Goal: Information Seeking & Learning: Check status

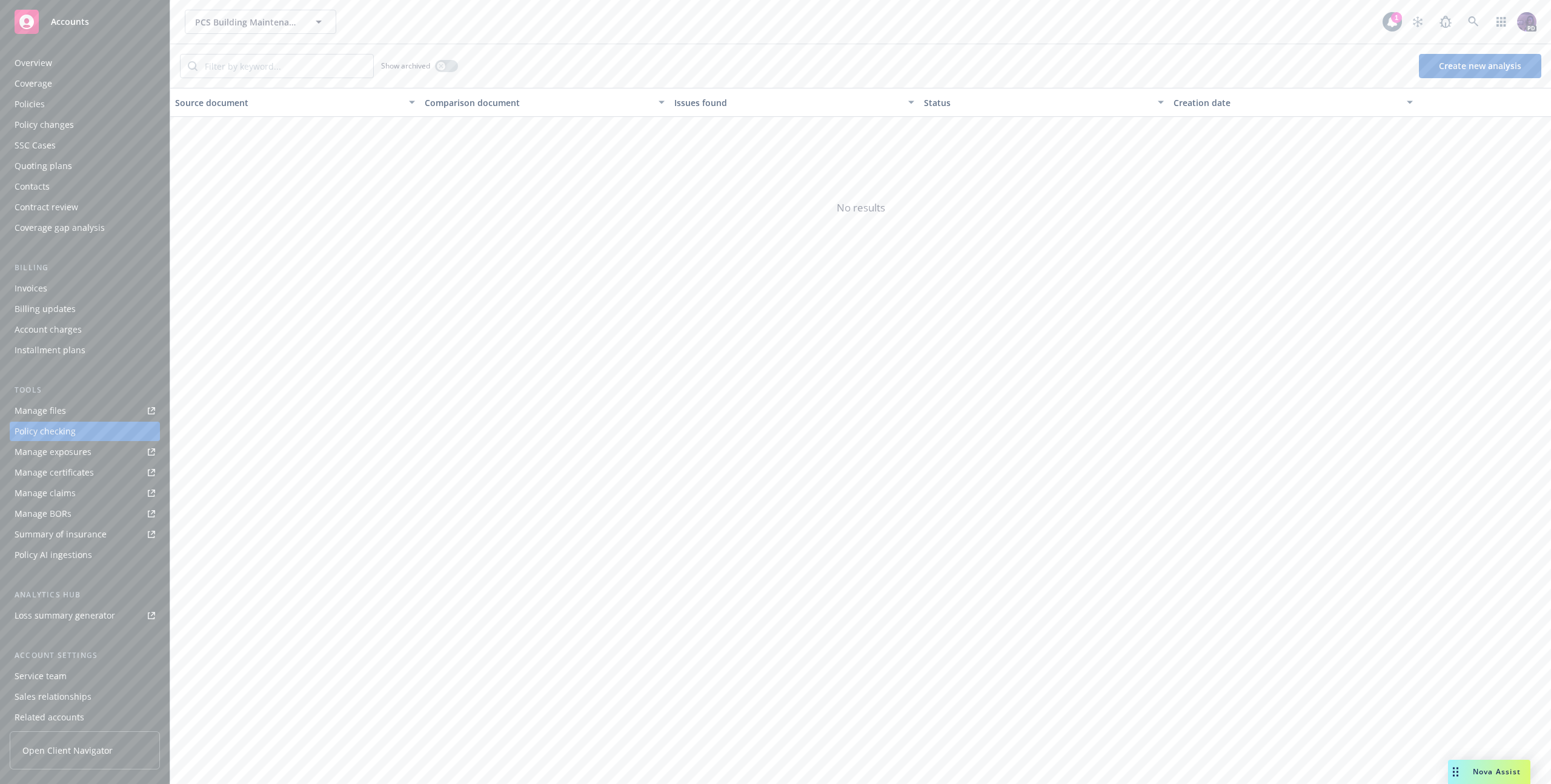
click at [537, 17] on div "PCS Building Maintenance Inc PCS Building Maintenance Inc" at bounding box center [783, 22] width 1198 height 24
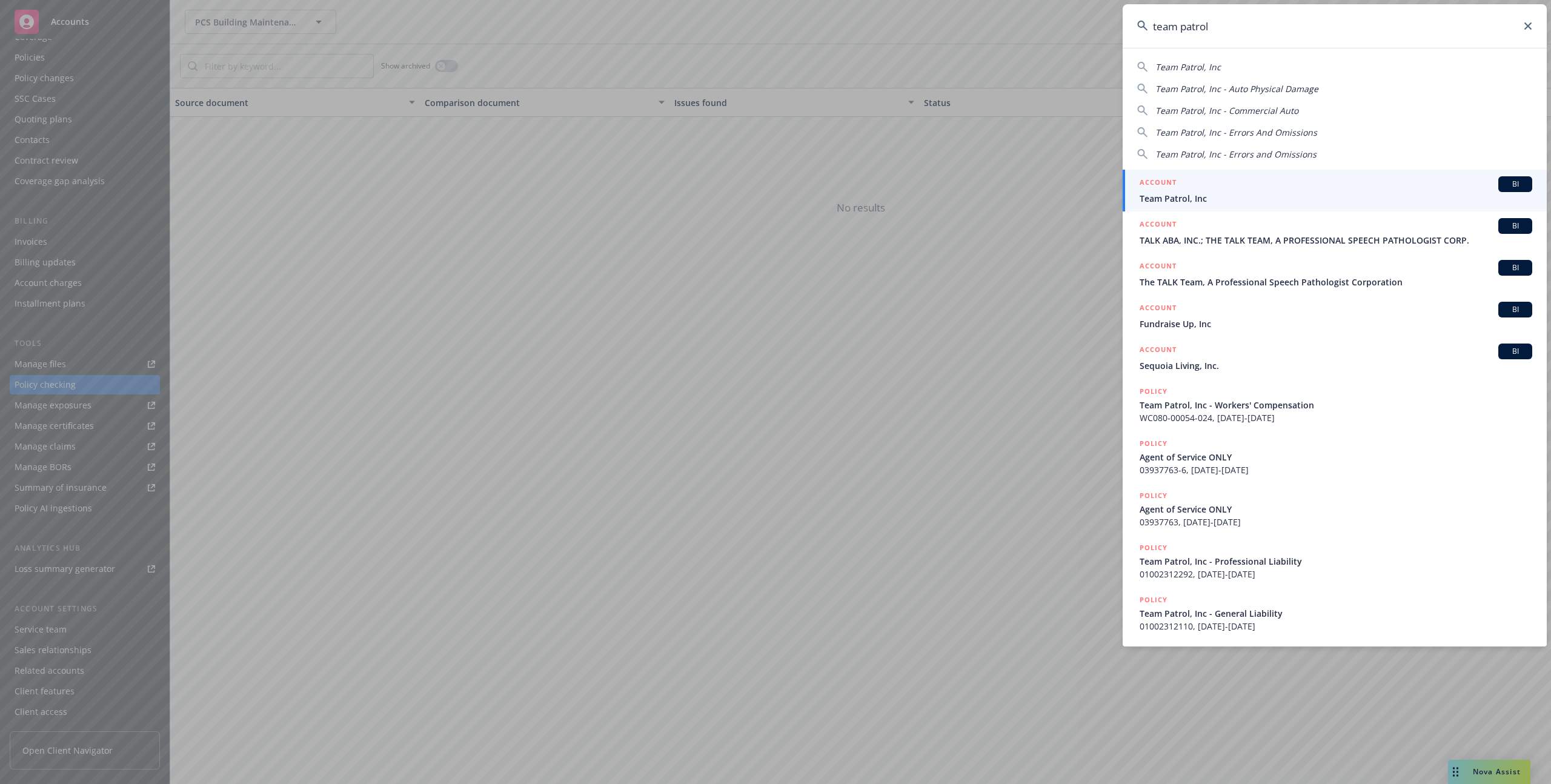
type input "team patrol"
click at [1166, 190] on h5 "ACCOUNT" at bounding box center [1158, 184] width 37 height 15
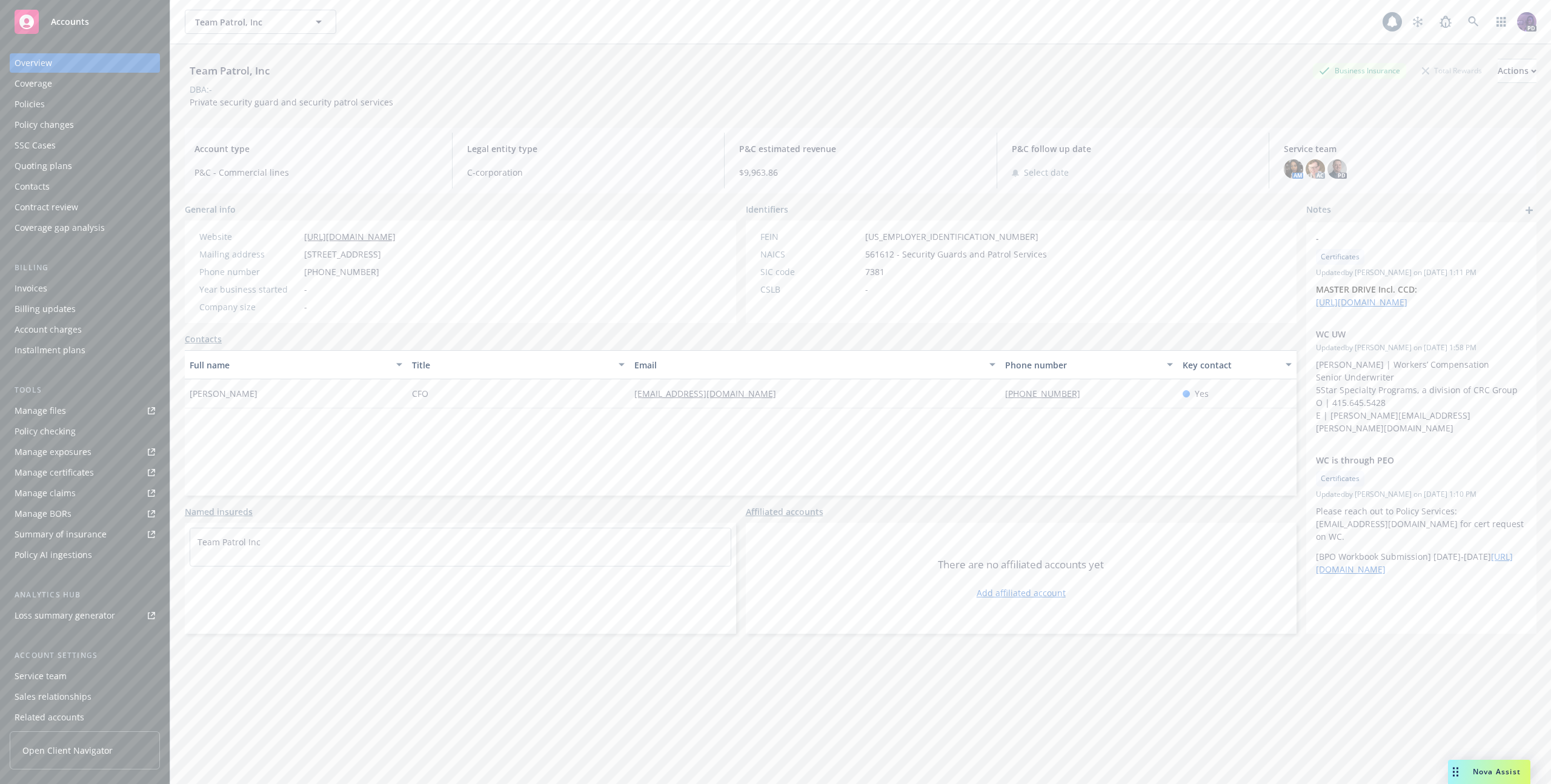
click at [112, 100] on div "Policies" at bounding box center [85, 103] width 141 height 19
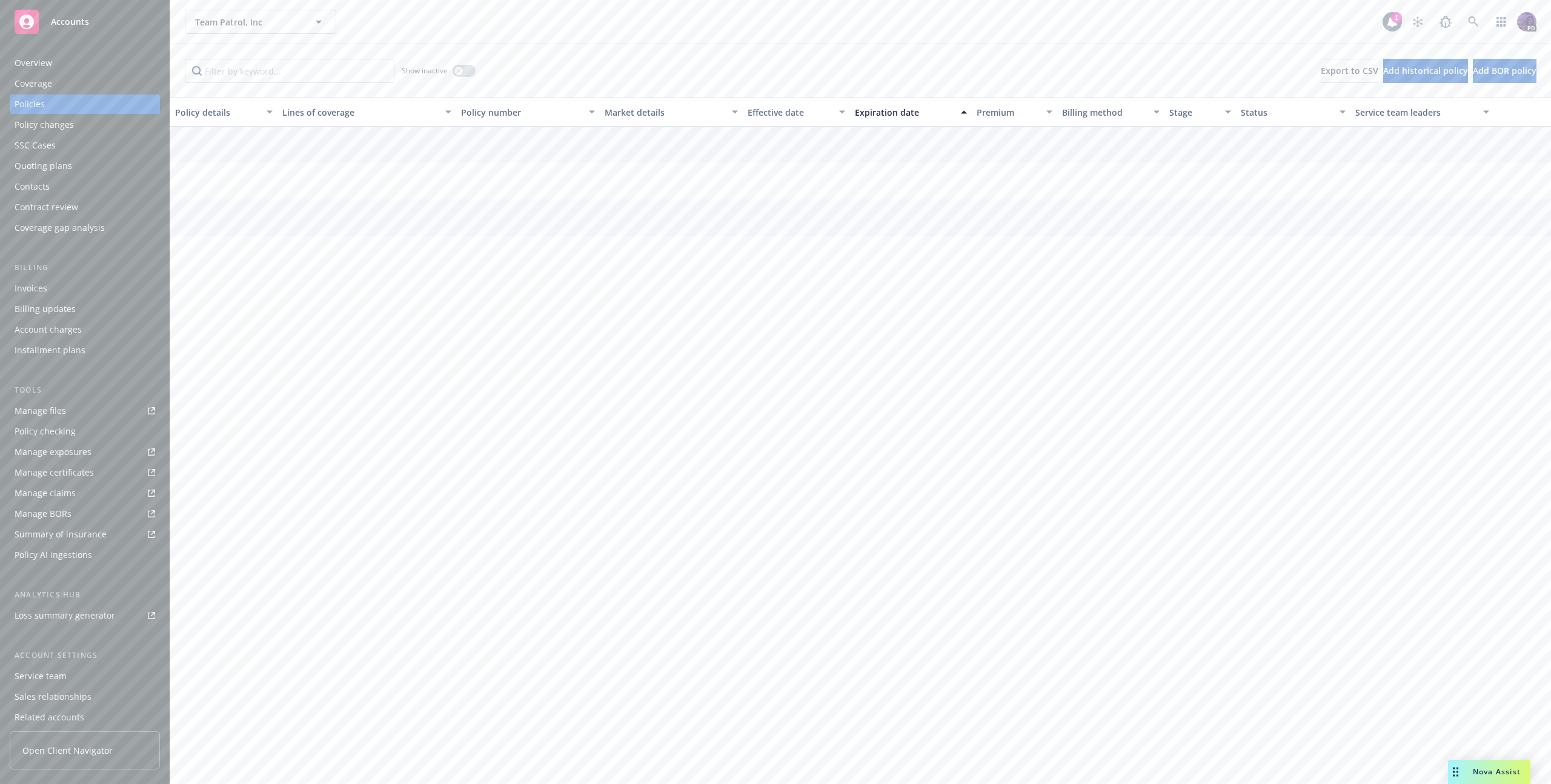
click at [107, 171] on div "Quoting plans" at bounding box center [85, 165] width 141 height 19
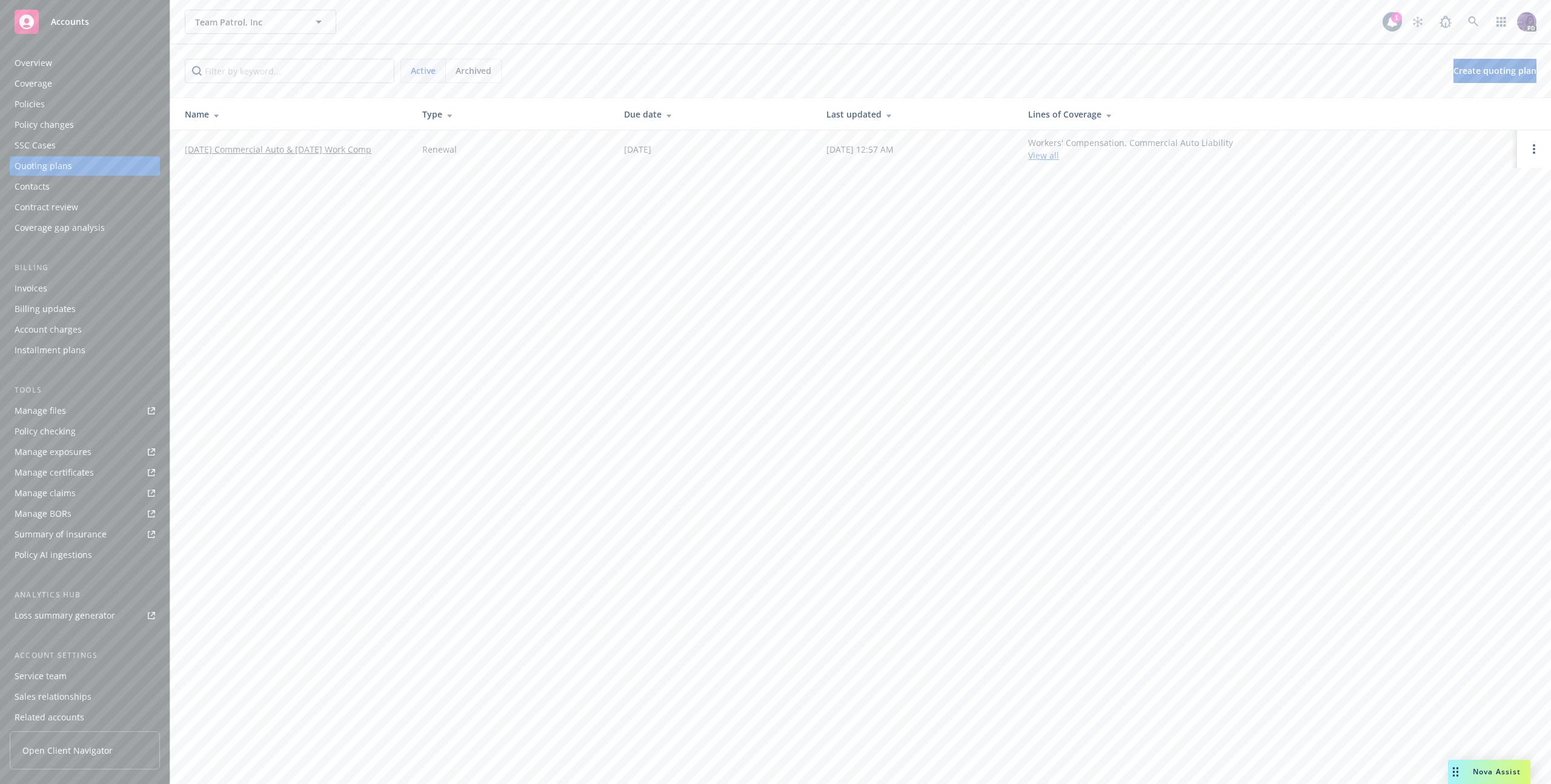
click at [114, 111] on div "Policies" at bounding box center [85, 103] width 141 height 19
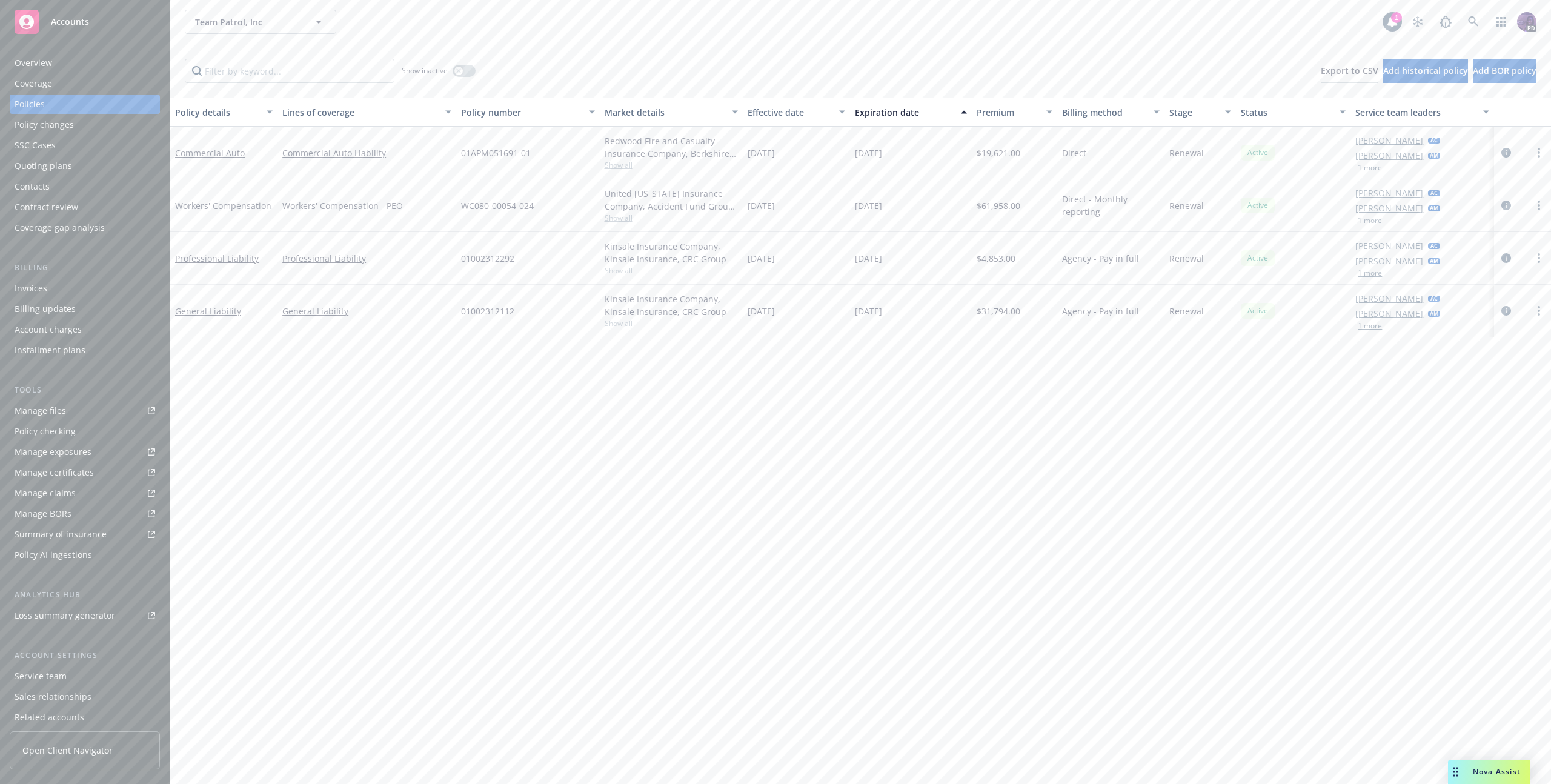
click at [103, 168] on div "Quoting plans" at bounding box center [85, 165] width 141 height 19
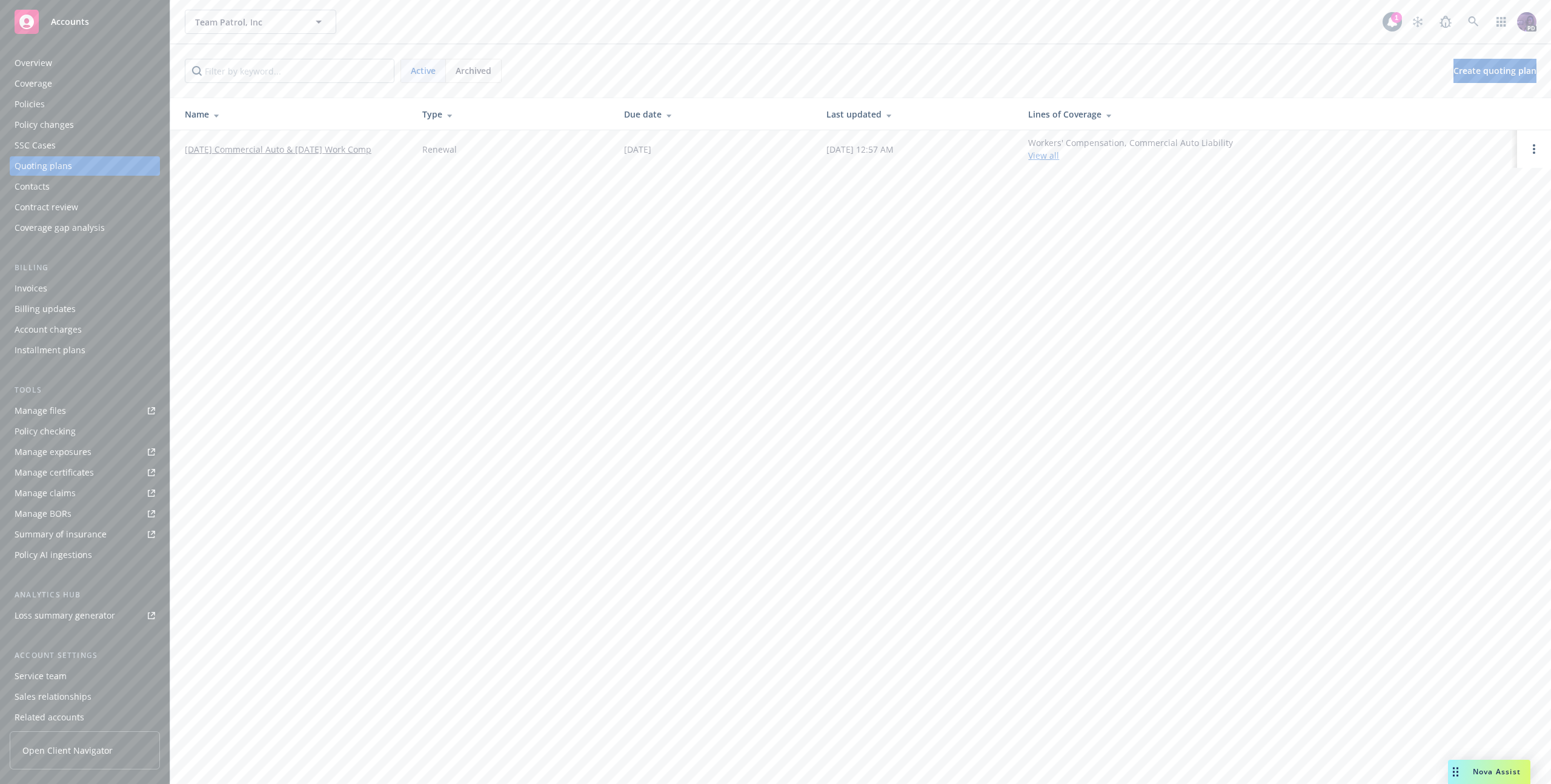
click at [218, 151] on link "[DATE] Commercial Auto & [DATE] Work Comp" at bounding box center [278, 149] width 187 height 12
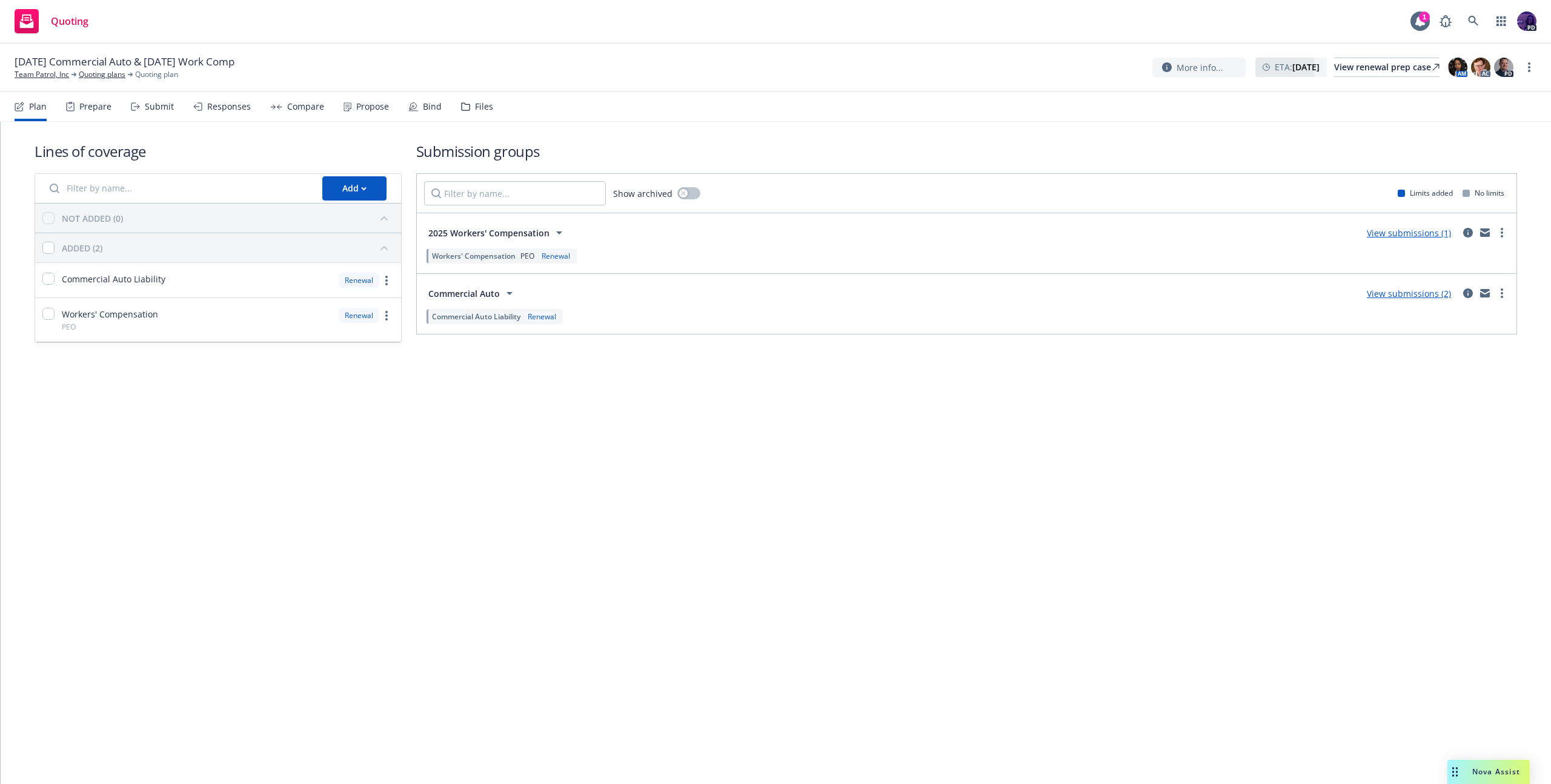
click at [236, 105] on div "Responses" at bounding box center [229, 107] width 44 height 10
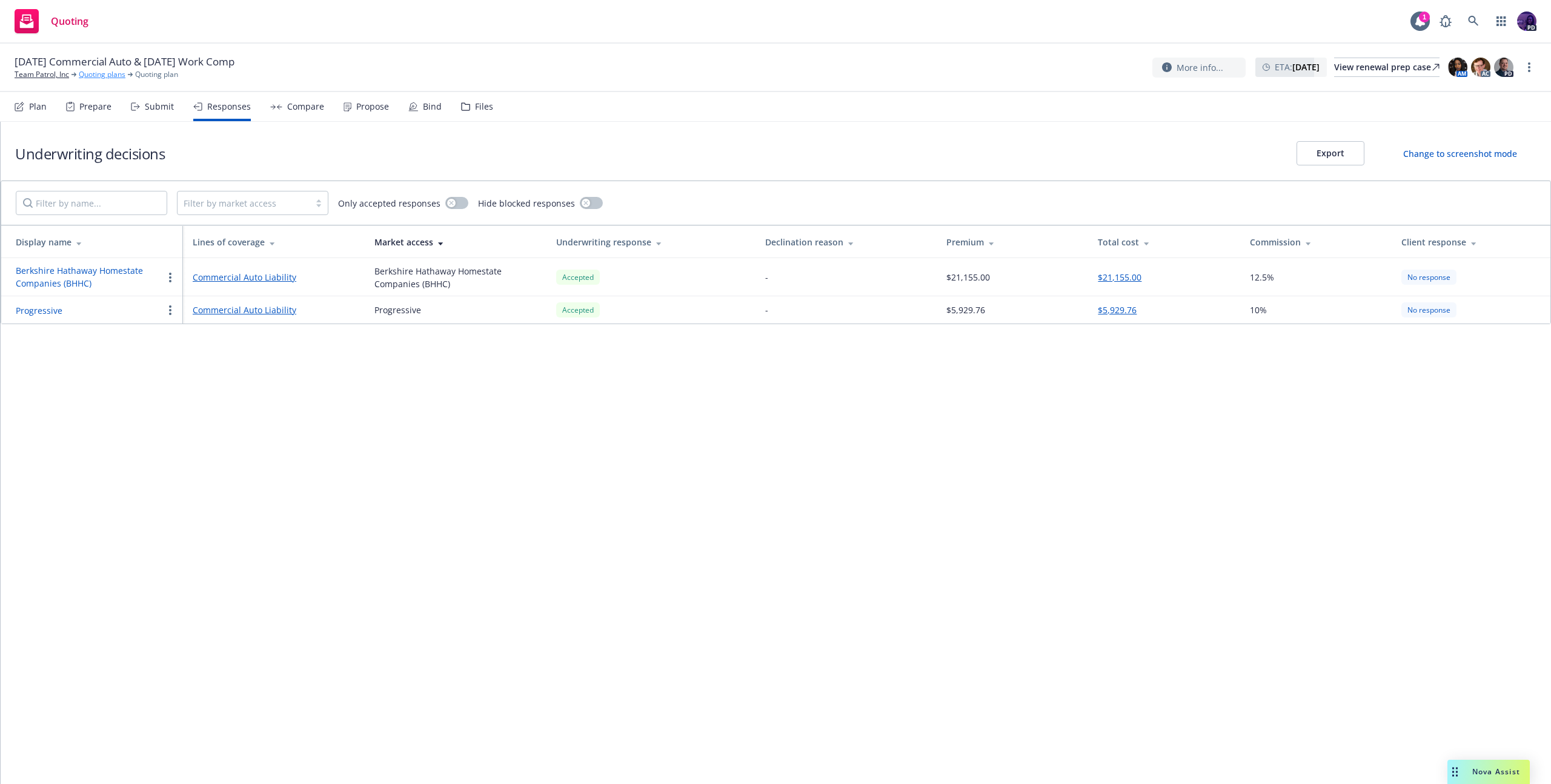
click at [89, 75] on link "Quoting plans" at bounding box center [102, 74] width 46 height 11
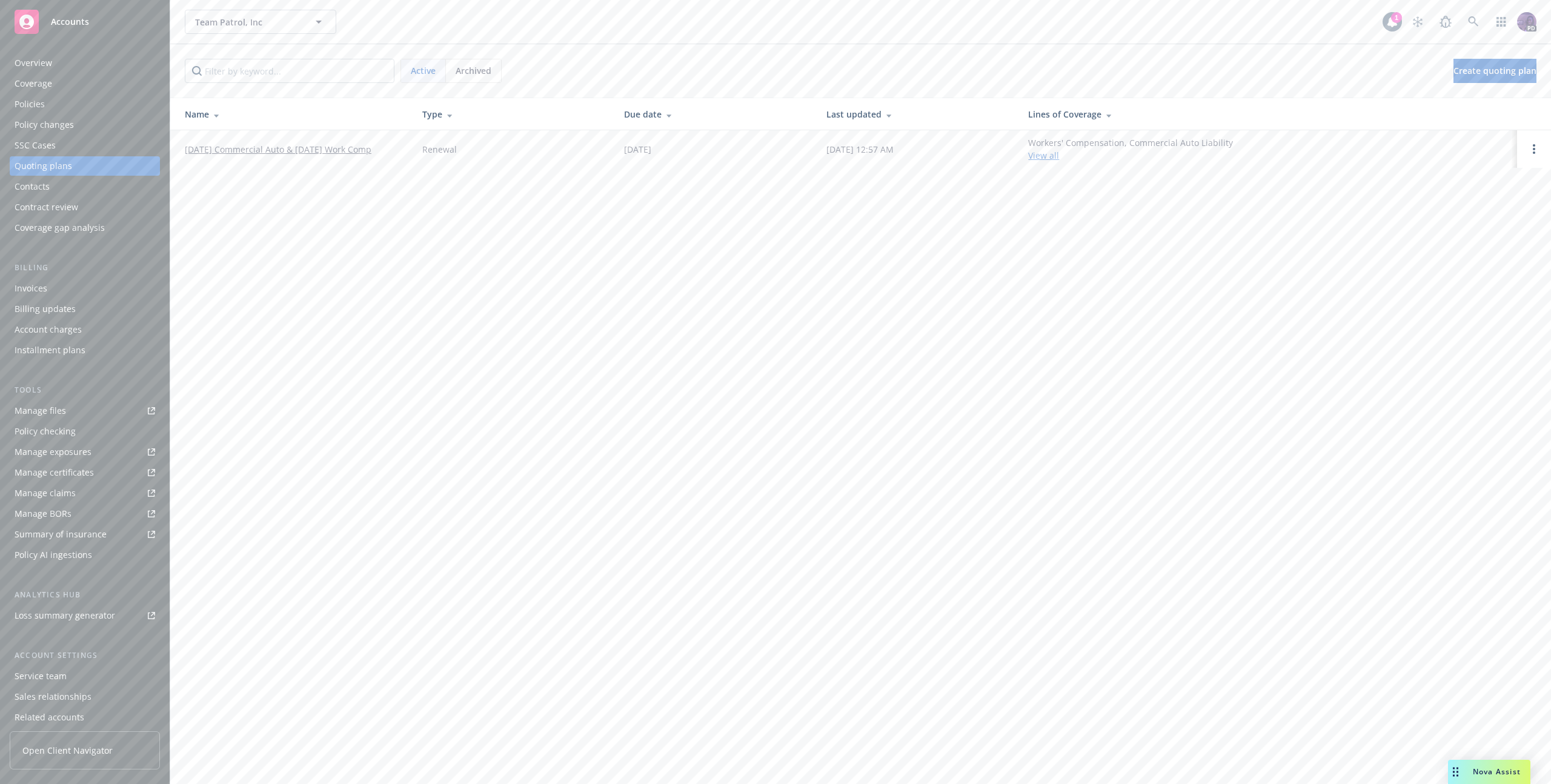
click at [460, 70] on span "Archived" at bounding box center [473, 70] width 36 height 12
click at [318, 224] on link "[DATE] Commercial Auto Renewal" at bounding box center [252, 224] width 136 height 12
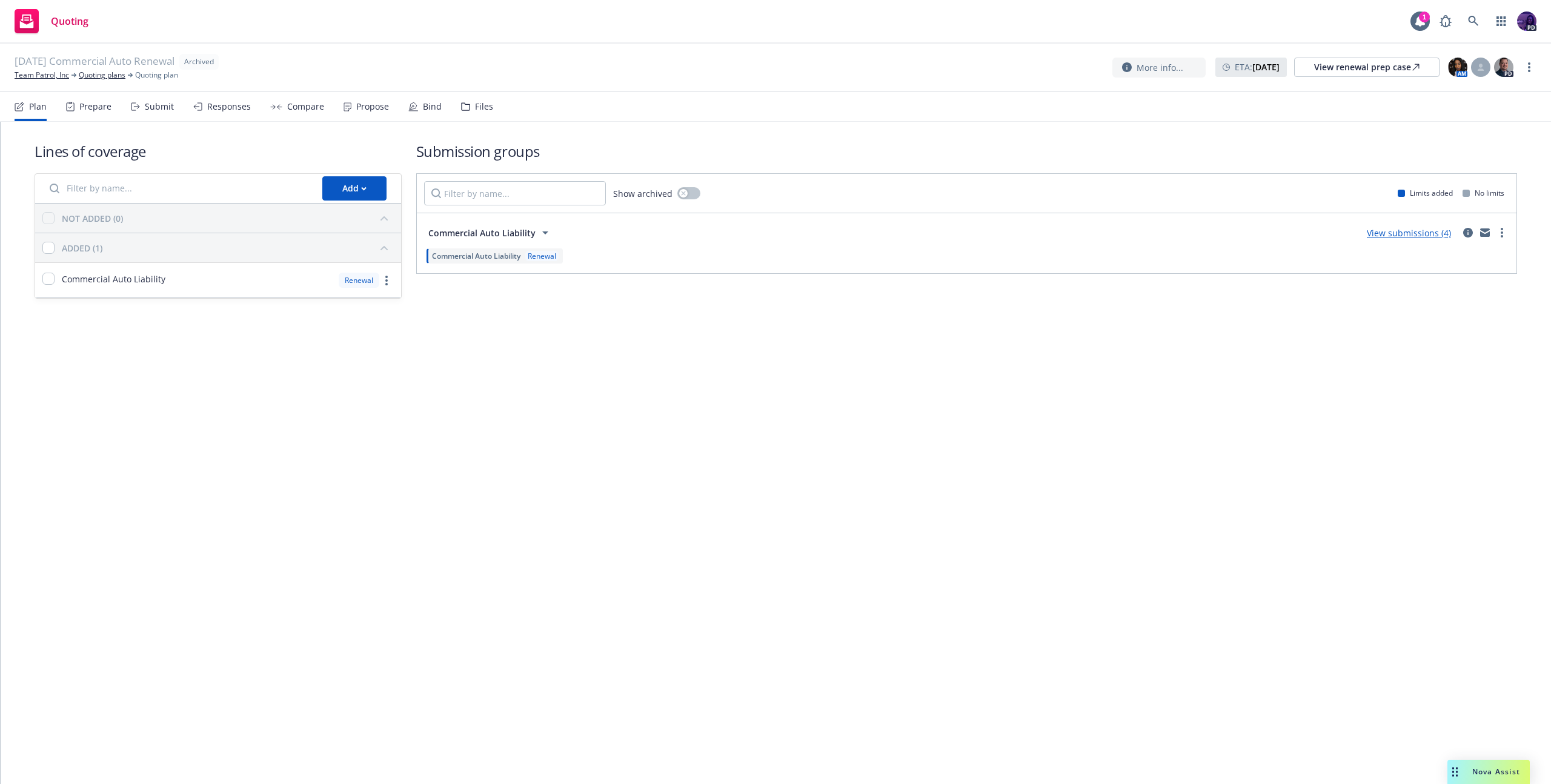
click at [1375, 227] on link "View submissions (4)" at bounding box center [1410, 233] width 84 height 12
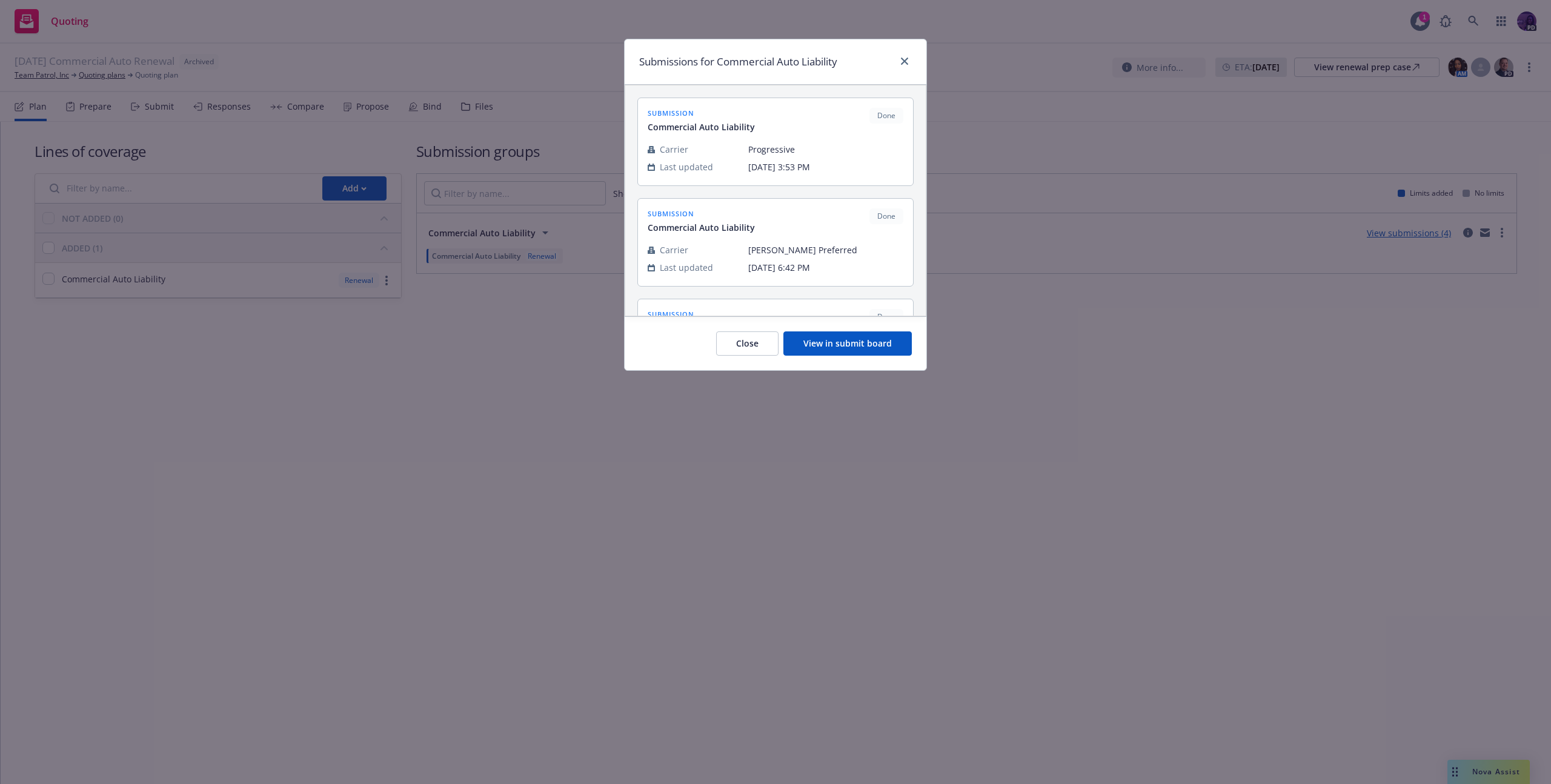
click at [849, 331] on div "Close View in submit board" at bounding box center [775, 342] width 302 height 54
click at [840, 338] on button "View in submit board" at bounding box center [847, 343] width 128 height 24
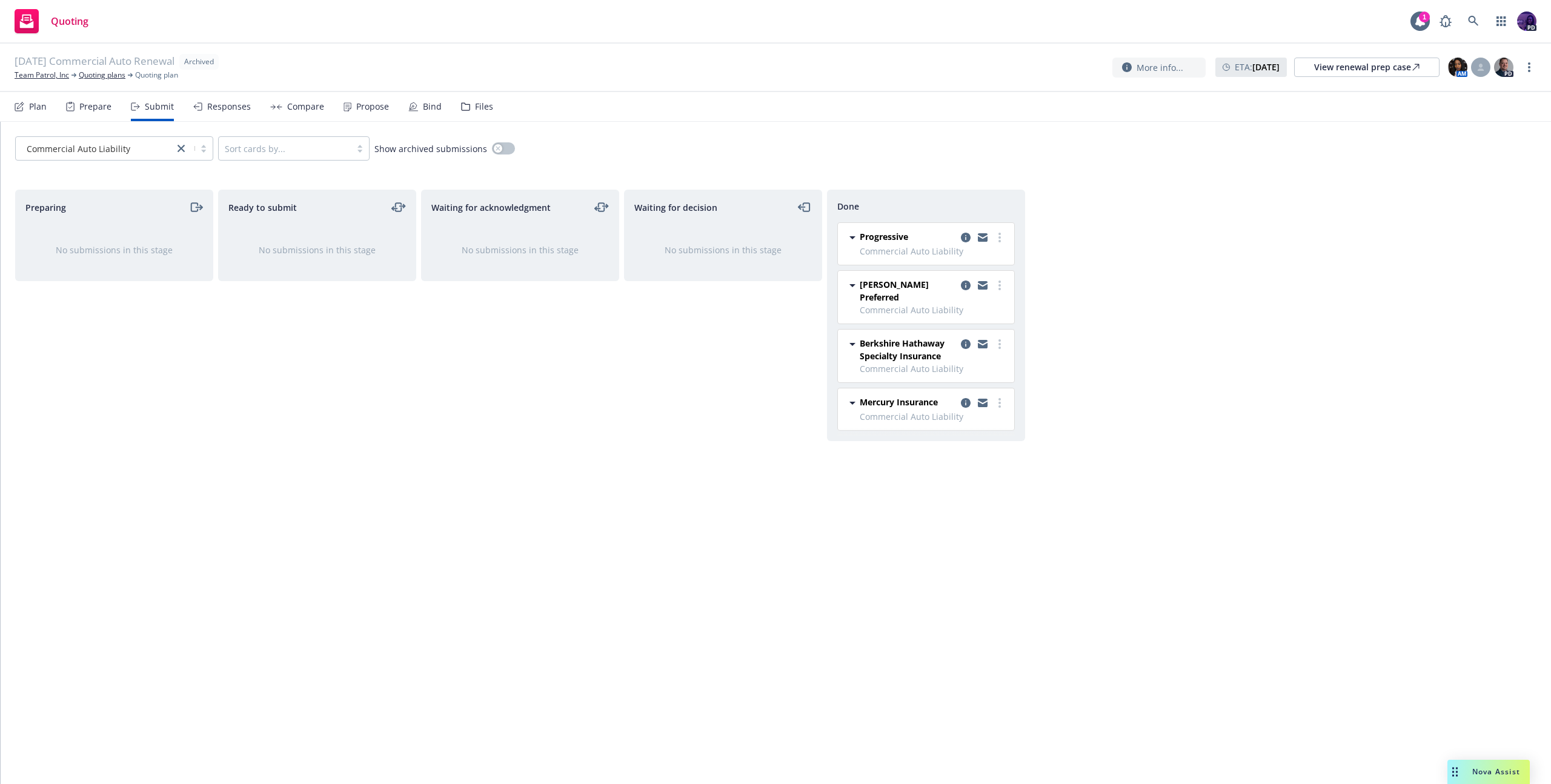
click at [243, 104] on div "Responses" at bounding box center [229, 107] width 44 height 10
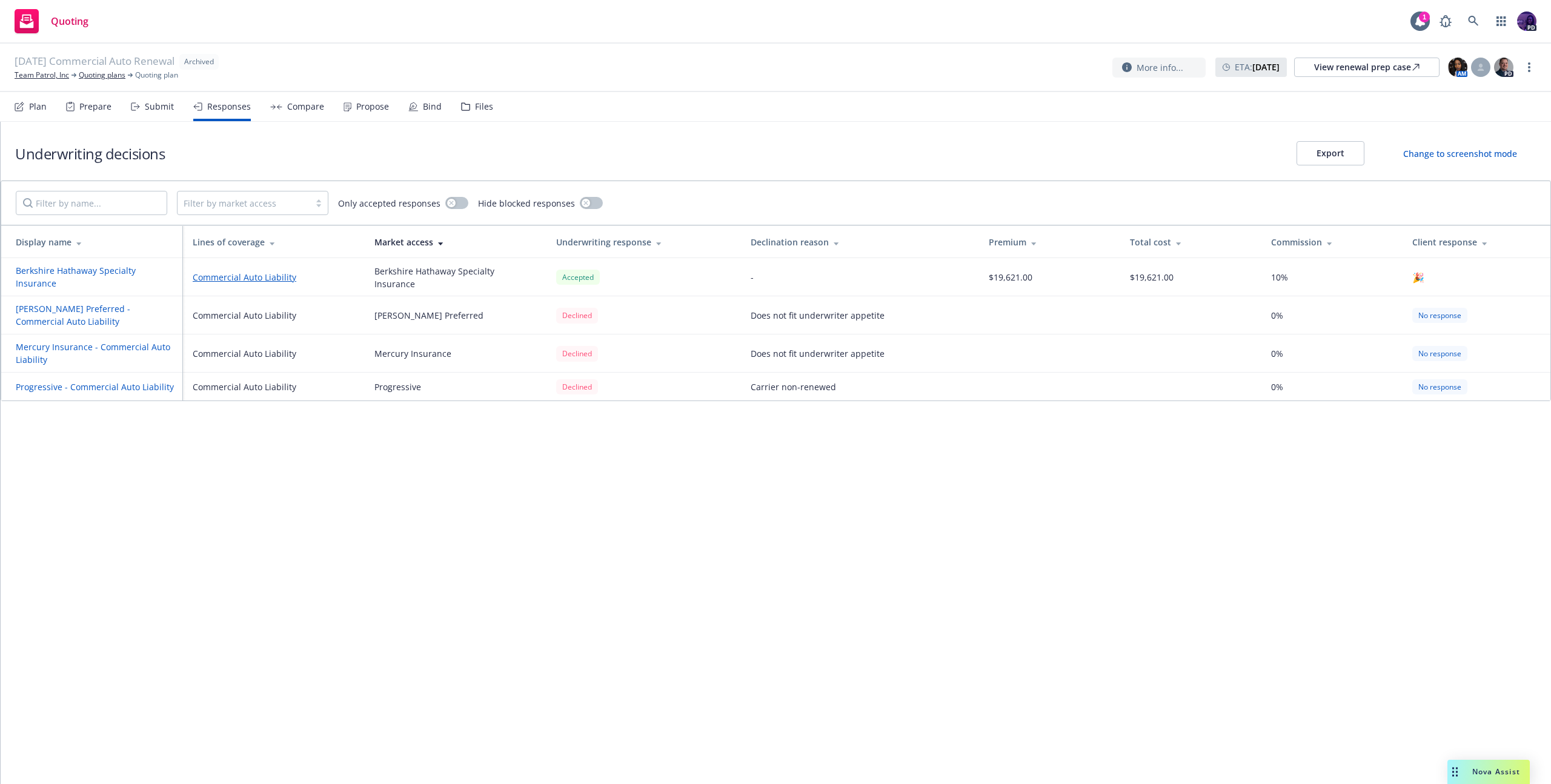
click at [469, 98] on div "Files" at bounding box center [476, 106] width 32 height 29
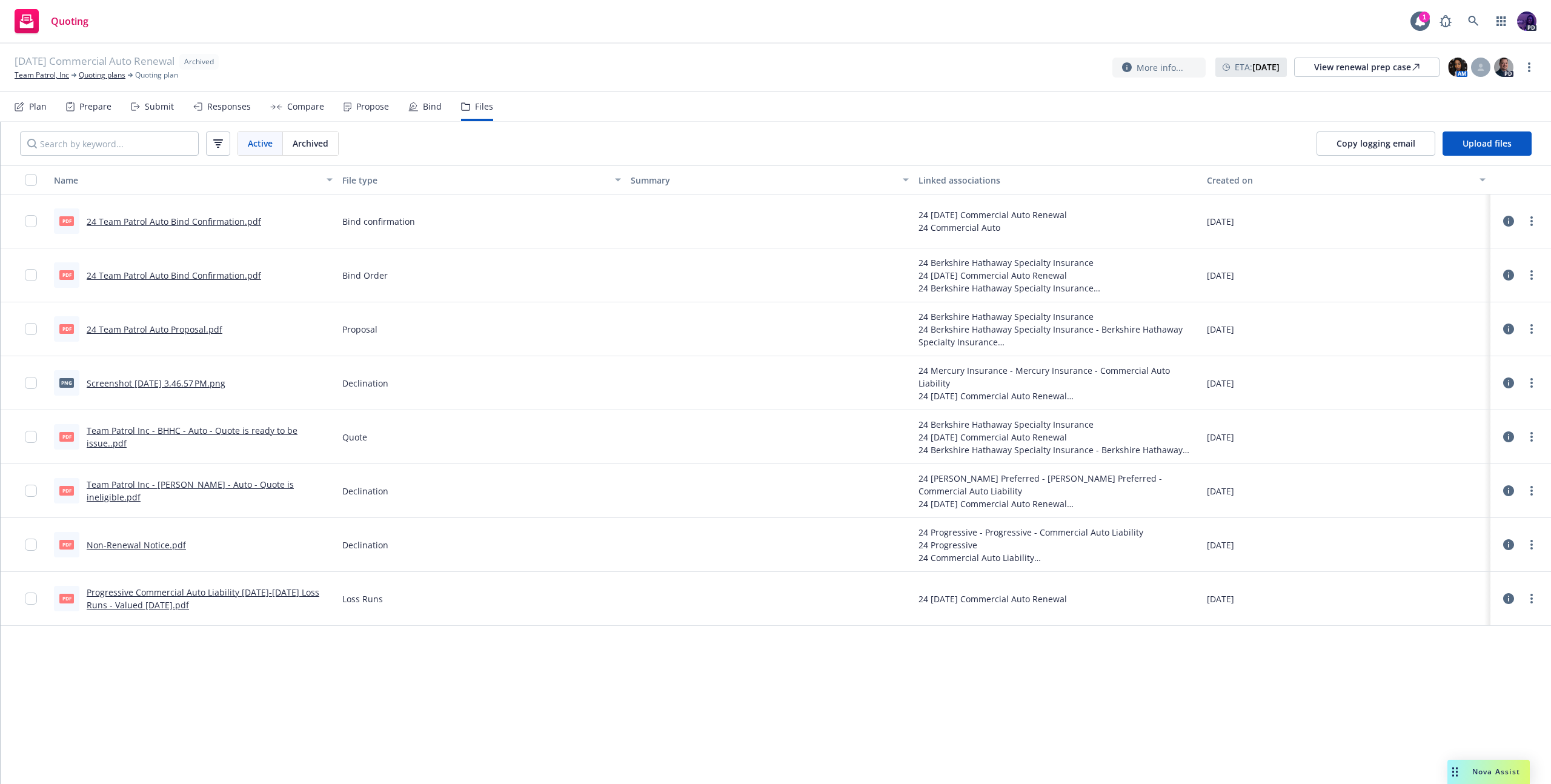
click at [138, 544] on link "Non-Renewal Notice.pdf" at bounding box center [136, 545] width 99 height 12
